Goal: Check status: Check status

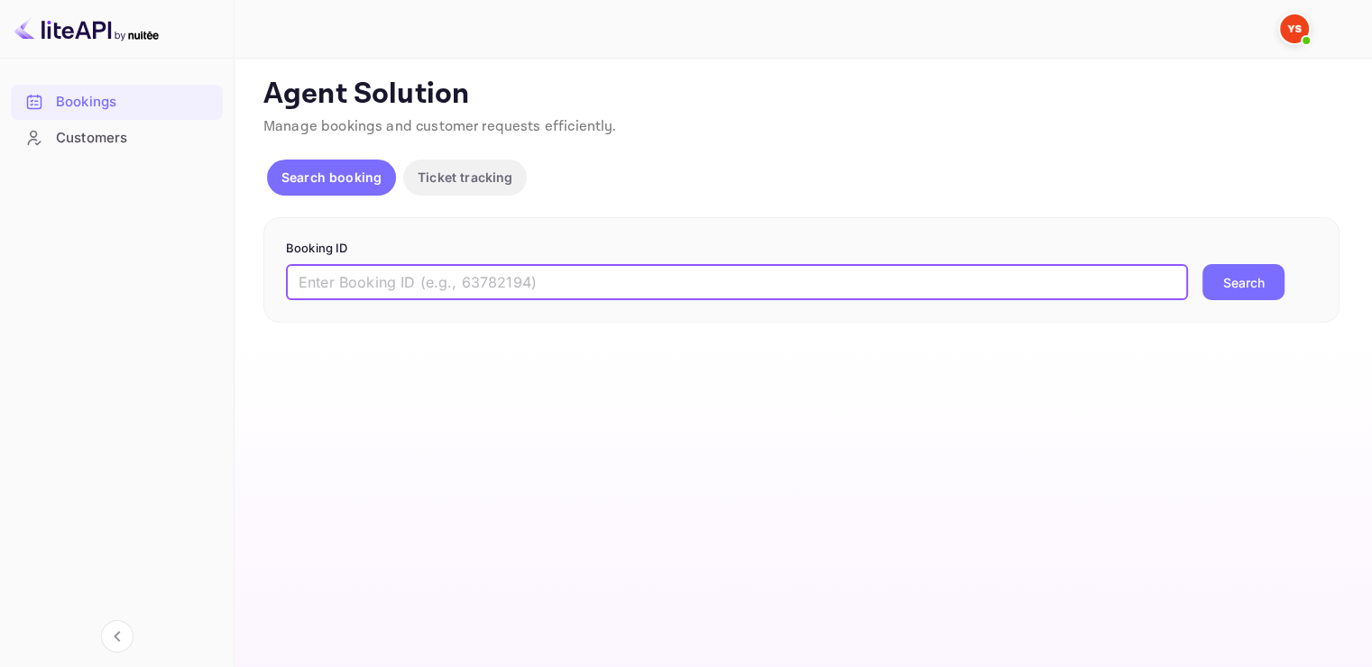
click at [396, 288] on input "text" at bounding box center [737, 282] width 902 height 36
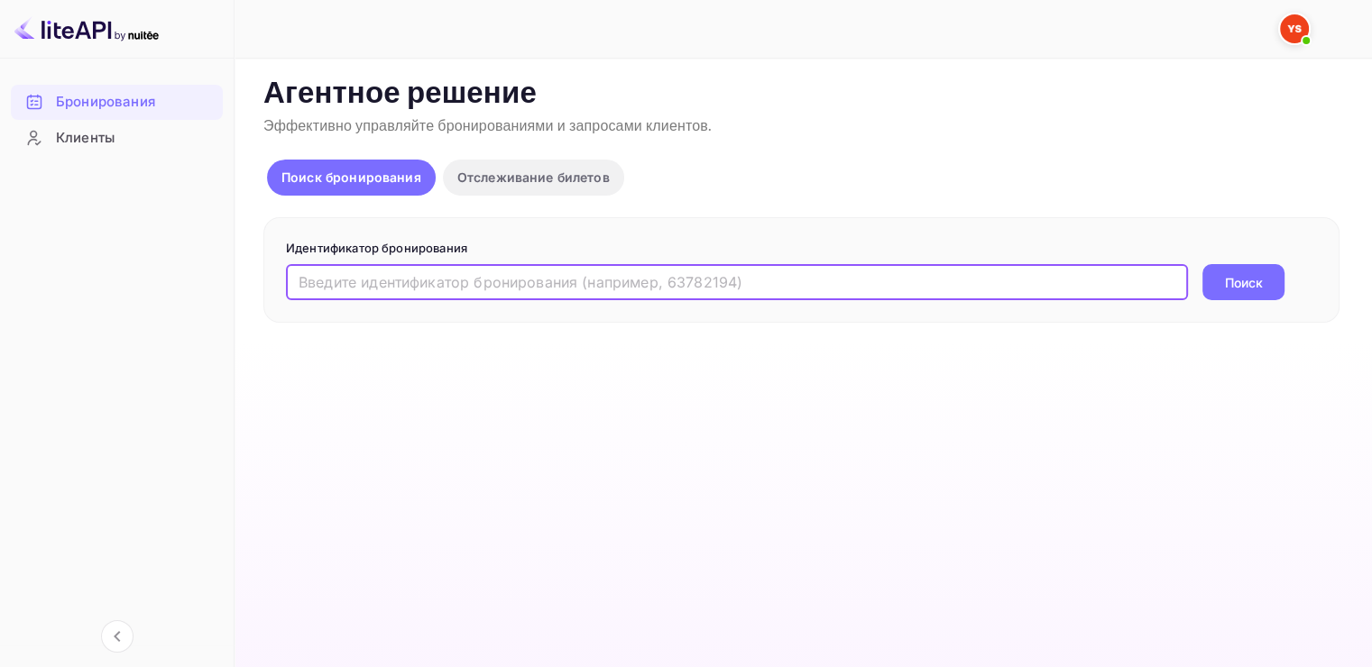
paste input "9790347"
type input "9790347"
click at [1251, 284] on ya-tr-span "Поиск" at bounding box center [1244, 282] width 38 height 19
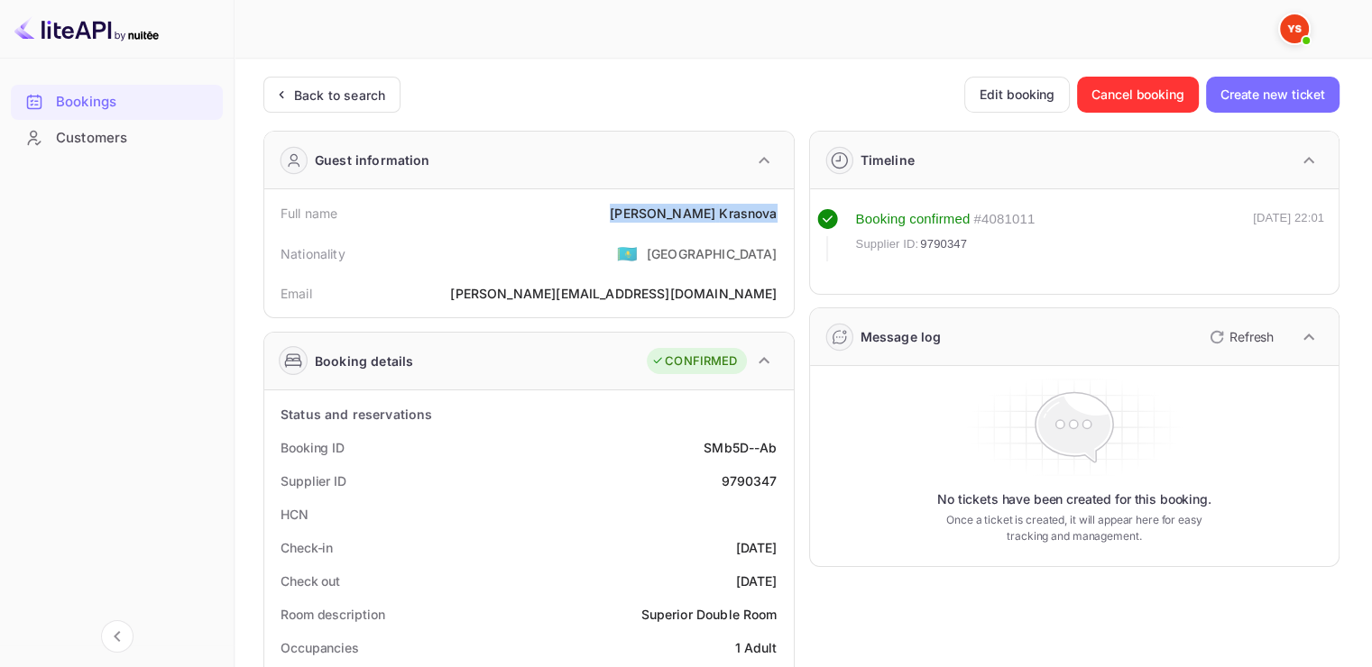
drag, startPoint x: 673, startPoint y: 211, endPoint x: 779, endPoint y: 212, distance: 106.4
click at [779, 212] on div "Full name [PERSON_NAME]" at bounding box center [528, 213] width 515 height 33
copy div "[PERSON_NAME]"
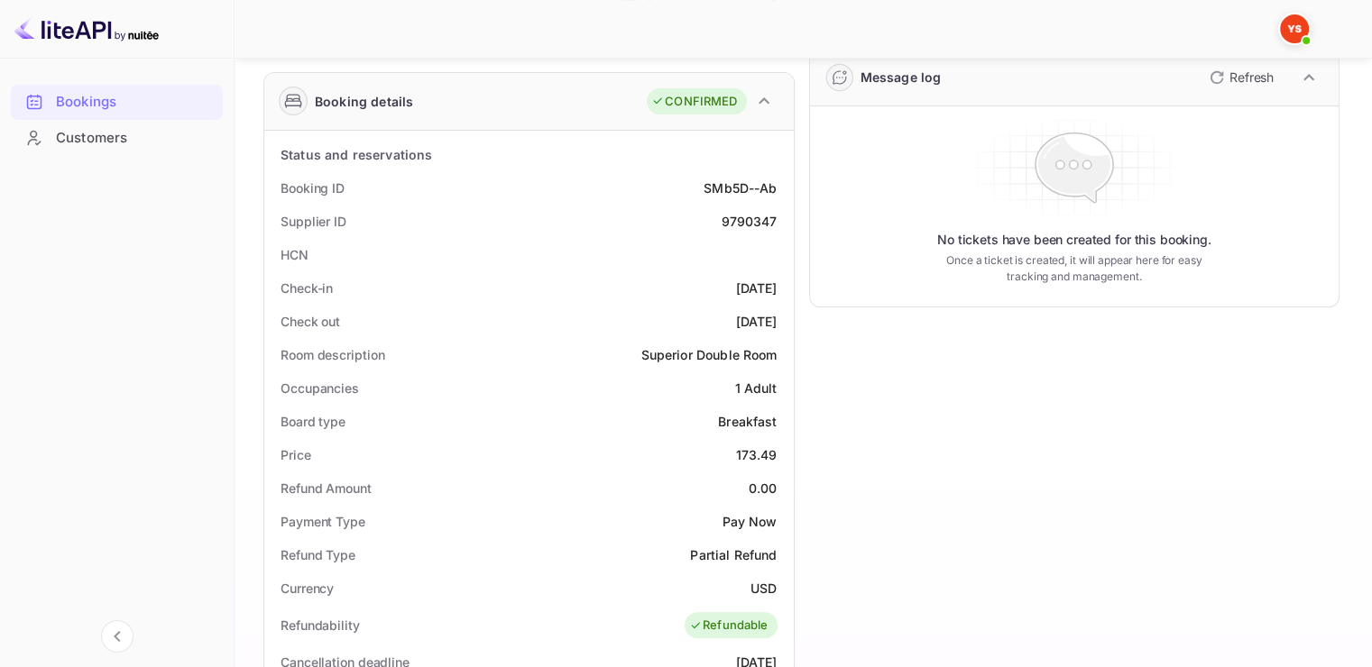
scroll to position [271, 0]
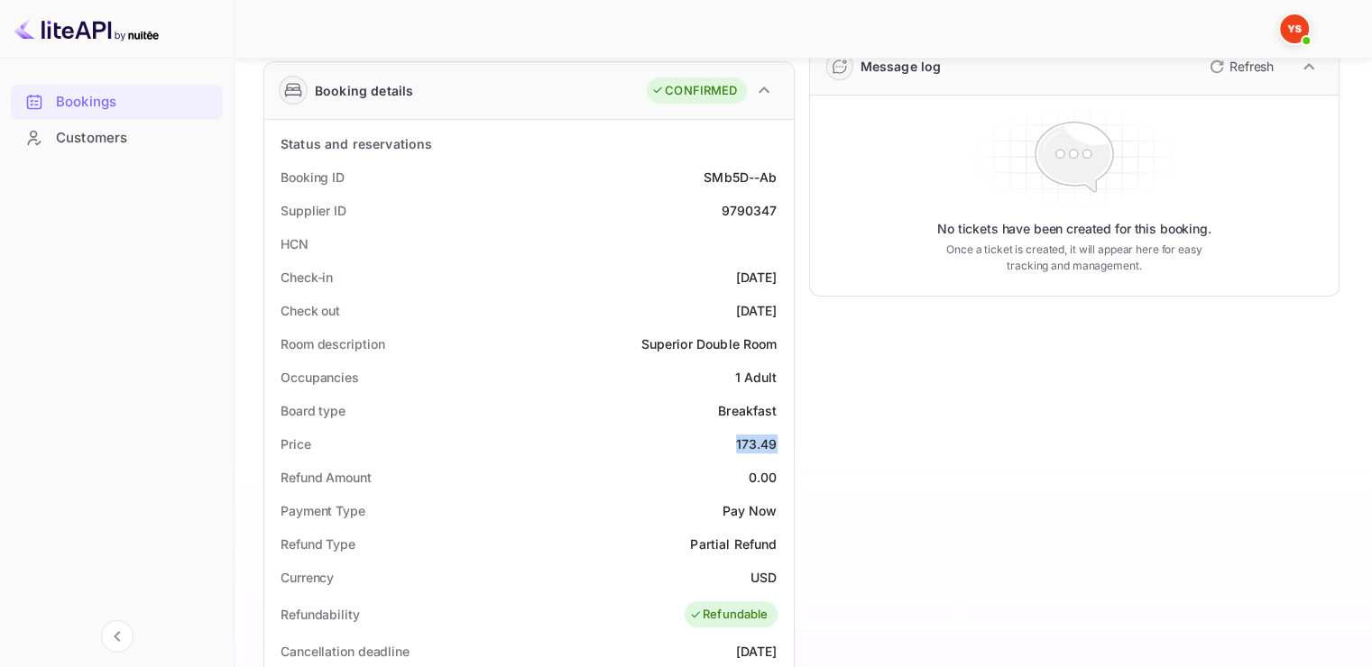
drag, startPoint x: 736, startPoint y: 444, endPoint x: 781, endPoint y: 441, distance: 45.2
click at [781, 441] on div "Price 173.49" at bounding box center [528, 444] width 515 height 33
copy div "173.49"
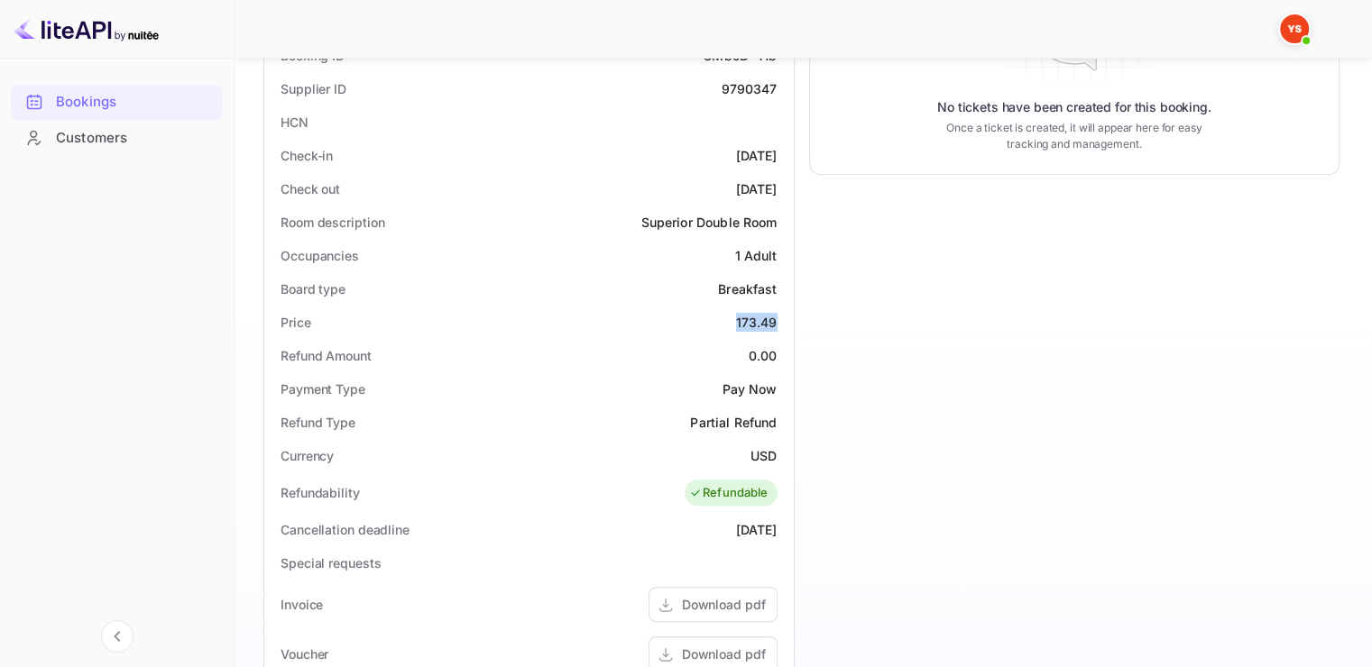
scroll to position [451, 0]
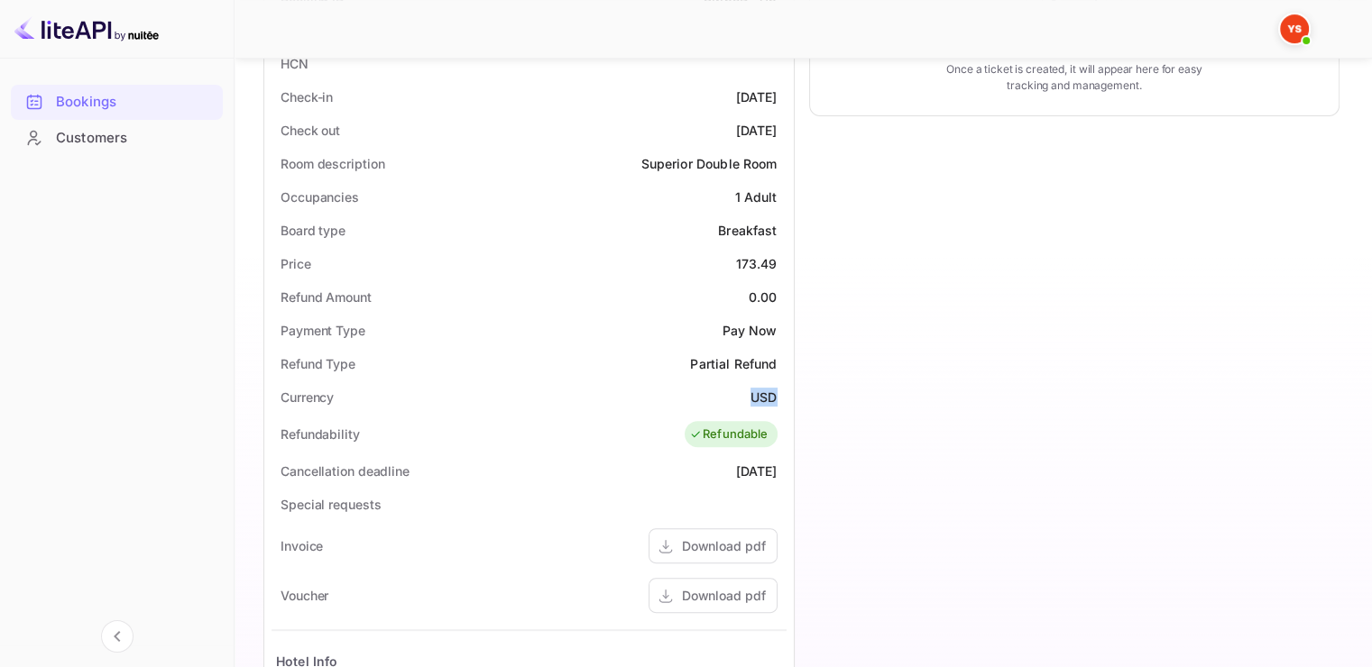
drag, startPoint x: 748, startPoint y: 394, endPoint x: 779, endPoint y: 393, distance: 31.6
click at [779, 393] on div "Currency USD" at bounding box center [528, 397] width 515 height 33
copy ya-tr-span "USD"
